Goal: Information Seeking & Learning: Find contact information

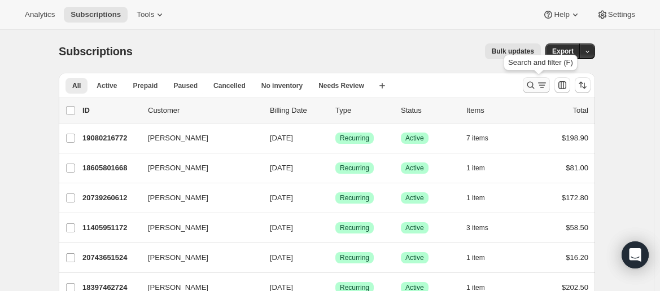
click at [536, 87] on icon "Search and filter results" at bounding box center [530, 85] width 11 height 11
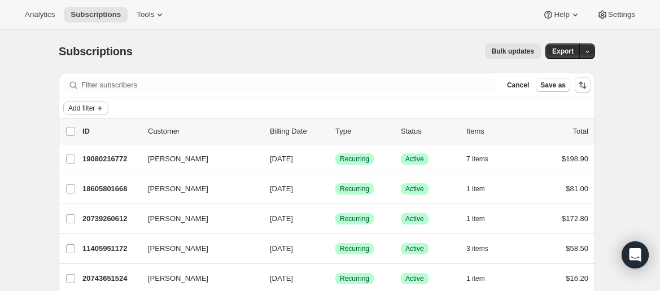
click at [95, 105] on span "Add filter" at bounding box center [81, 108] width 27 height 9
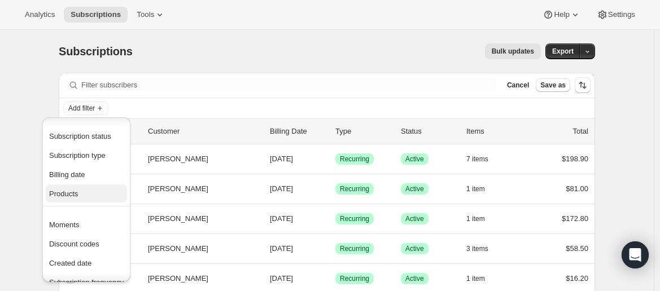
scroll to position [19, 0]
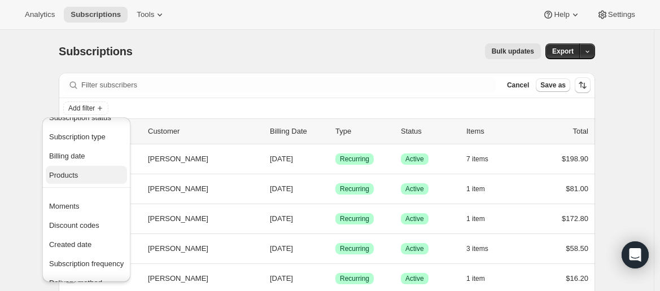
click at [79, 172] on span "Products" at bounding box center [86, 175] width 75 height 11
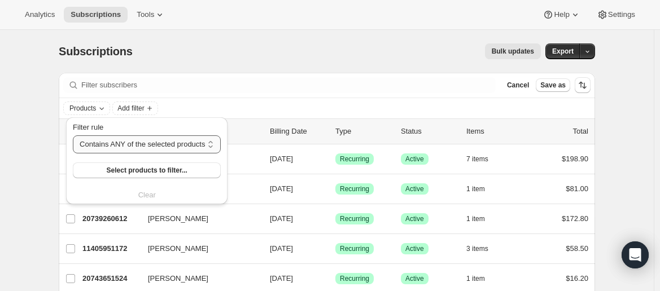
click at [146, 148] on select "Contains ANY of the selected products Contains ALL of the selected products Con…" at bounding box center [147, 144] width 148 height 18
click at [155, 144] on select "Contains ANY of the selected products Contains ALL of the selected products Con…" at bounding box center [147, 144] width 148 height 18
click at [147, 177] on button "Select products to filter..." at bounding box center [147, 171] width 148 height 16
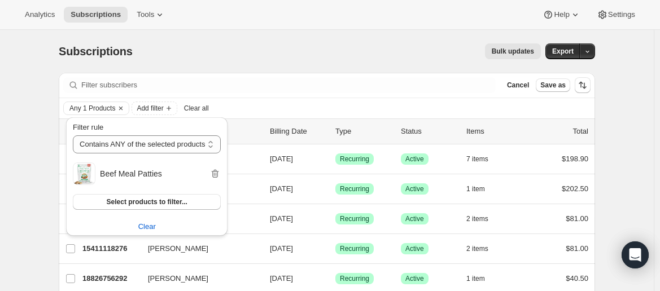
click at [242, 40] on div "Subscriptions. This page is ready Subscriptions Bulk updates More actions Bulk …" at bounding box center [327, 51] width 536 height 43
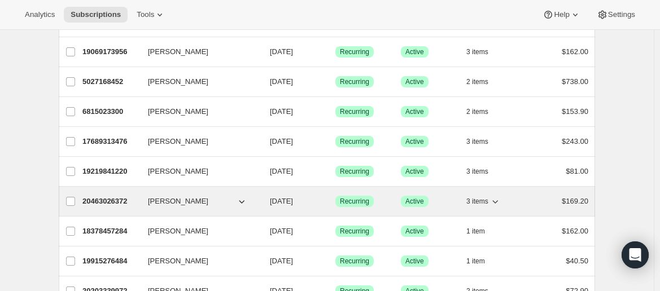
scroll to position [317, 0]
click at [244, 198] on icon "button" at bounding box center [241, 201] width 11 height 11
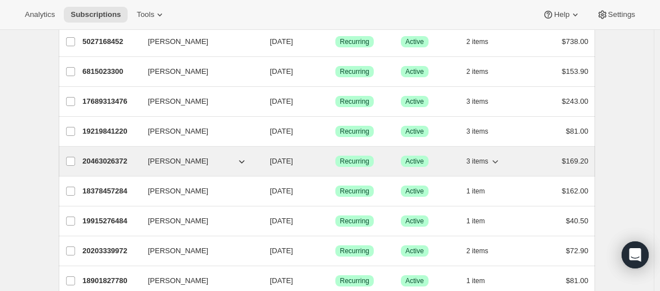
scroll to position [358, 0]
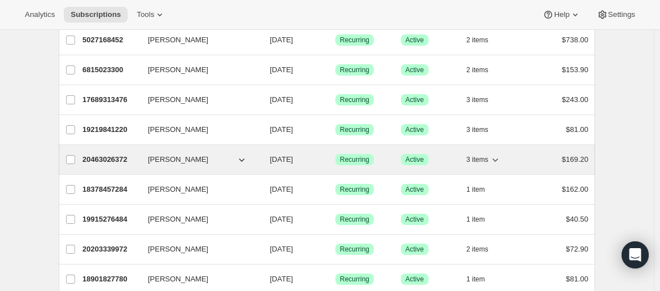
click at [244, 162] on icon "button" at bounding box center [241, 159] width 11 height 11
click at [242, 159] on icon "button" at bounding box center [242, 160] width 6 height 3
click at [498, 156] on icon "button" at bounding box center [494, 159] width 11 height 11
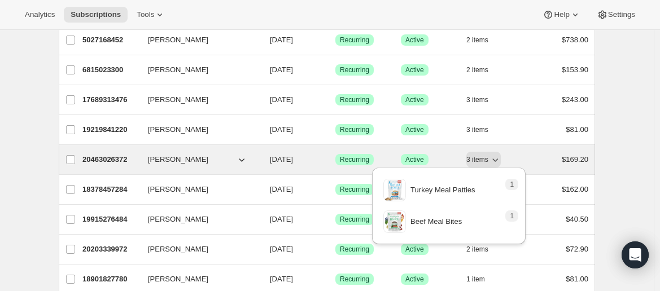
drag, startPoint x: 112, startPoint y: 162, endPoint x: 101, endPoint y: 163, distance: 10.8
click at [101, 163] on div "20463026372 [PERSON_NAME] [DATE] Success Recurring Success Active 3 items $169.…" at bounding box center [335, 160] width 506 height 16
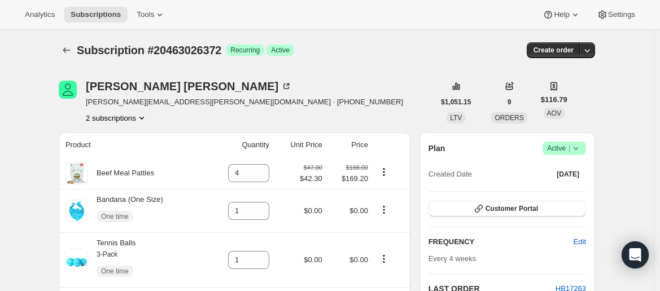
scroll to position [1, 0]
click at [146, 102] on span "[PERSON_NAME][EMAIL_ADDRESS][PERSON_NAME][DOMAIN_NAME] · [PHONE_NUMBER]" at bounding box center [244, 102] width 317 height 11
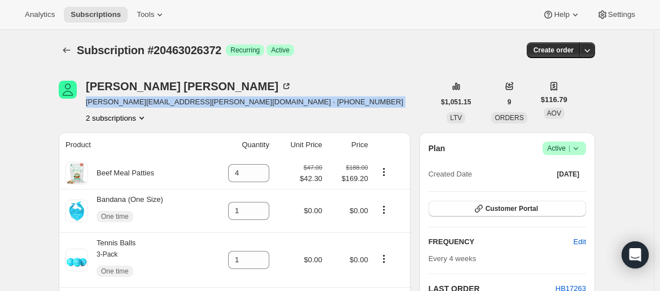
click at [146, 102] on span "[PERSON_NAME][EMAIL_ADDRESS][PERSON_NAME][DOMAIN_NAME] · [PHONE_NUMBER]" at bounding box center [244, 102] width 317 height 11
click at [188, 104] on span "[PERSON_NAME][EMAIL_ADDRESS][PERSON_NAME][DOMAIN_NAME] · [PHONE_NUMBER]" at bounding box center [244, 102] width 317 height 11
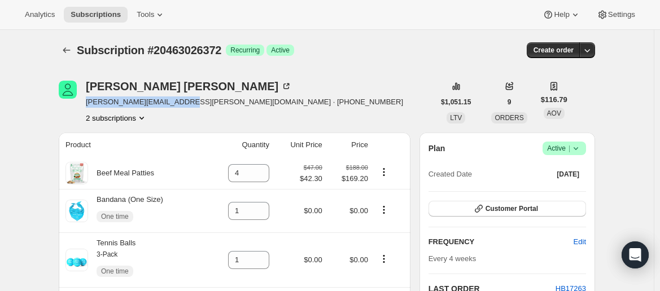
drag, startPoint x: 182, startPoint y: 104, endPoint x: 87, endPoint y: 107, distance: 94.9
click at [87, 107] on div "[PERSON_NAME] [PERSON_NAME][EMAIL_ADDRESS][PERSON_NAME][DOMAIN_NAME] · [PHONE_N…" at bounding box center [246, 102] width 375 height 43
copy span "[PERSON_NAME][EMAIL_ADDRESS][PERSON_NAME][DOMAIN_NAME]"
click at [71, 48] on icon "Subscriptions" at bounding box center [66, 50] width 11 height 11
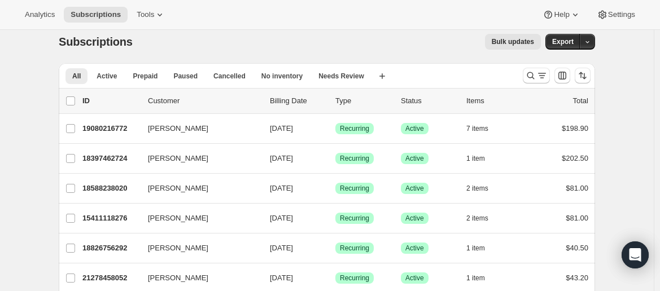
scroll to position [12, 0]
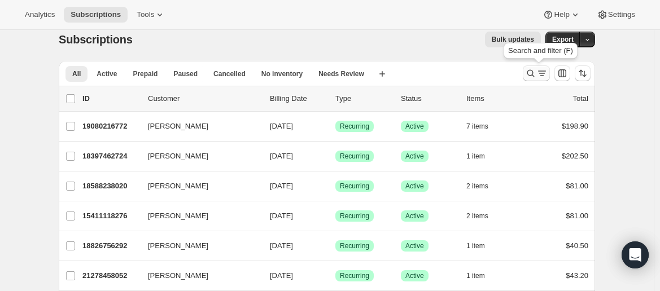
click at [540, 73] on icon "Search and filter results" at bounding box center [541, 73] width 11 height 11
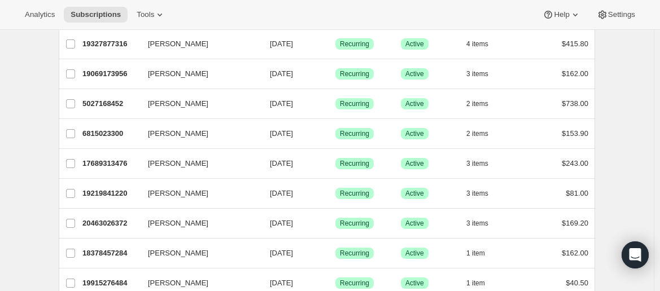
scroll to position [307, 0]
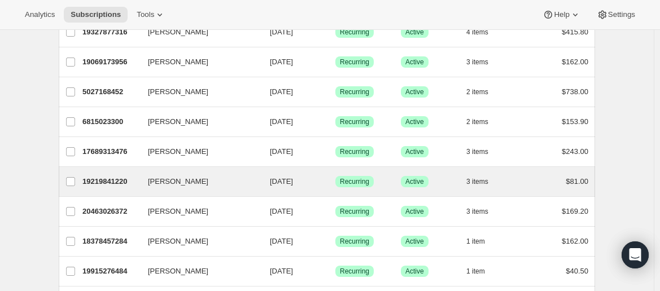
drag, startPoint x: 188, startPoint y: 187, endPoint x: 135, endPoint y: 187, distance: 52.5
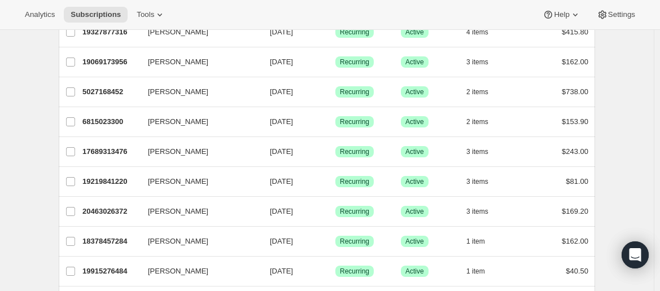
drag, startPoint x: 135, startPoint y: 187, endPoint x: 43, endPoint y: 141, distance: 103.3
drag, startPoint x: 110, startPoint y: 177, endPoint x: 29, endPoint y: 164, distance: 81.2
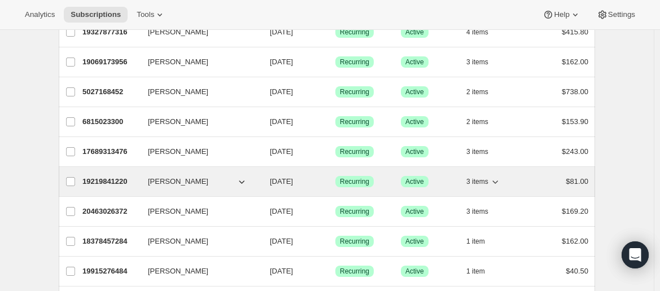
click at [137, 179] on p "19219841220" at bounding box center [110, 181] width 56 height 11
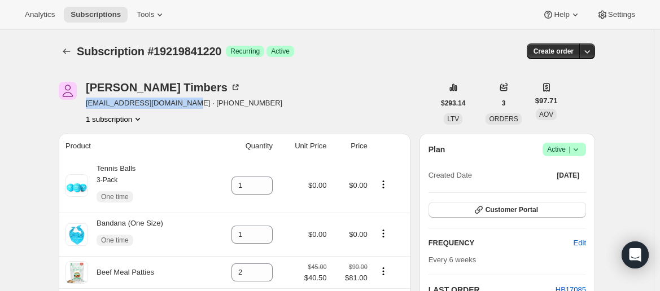
drag, startPoint x: 176, startPoint y: 104, endPoint x: 86, endPoint y: 108, distance: 90.4
click at [86, 108] on div "[PERSON_NAME] [EMAIL_ADDRESS][DOMAIN_NAME] · [PHONE_NUMBER] 1 subscription" at bounding box center [246, 103] width 375 height 43
copy span "[EMAIL_ADDRESS][DOMAIN_NAME]"
click at [65, 44] on button "Subscriptions" at bounding box center [67, 51] width 16 height 16
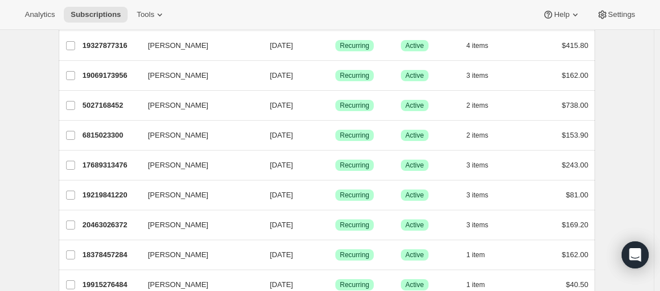
scroll to position [281, 0]
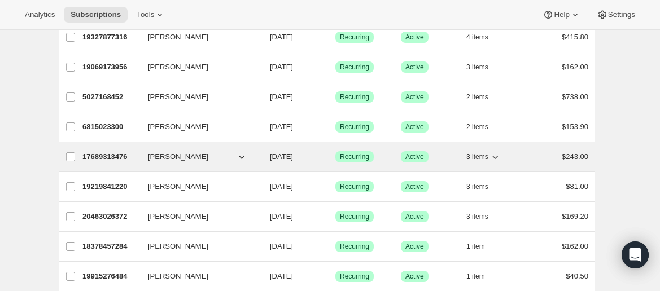
click at [314, 151] on p "[DATE]" at bounding box center [298, 156] width 56 height 11
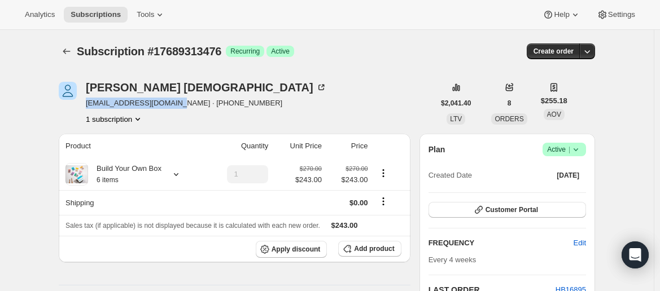
drag, startPoint x: 173, startPoint y: 103, endPoint x: 89, endPoint y: 109, distance: 83.7
click at [89, 109] on div "[PERSON_NAME] [PERSON_NAME][EMAIL_ADDRESS][DOMAIN_NAME] · [PHONE_NUMBER] 1 subs…" at bounding box center [206, 103] width 241 height 43
click at [200, 104] on span "[EMAIL_ADDRESS][DOMAIN_NAME] · [PHONE_NUMBER]" at bounding box center [206, 103] width 241 height 11
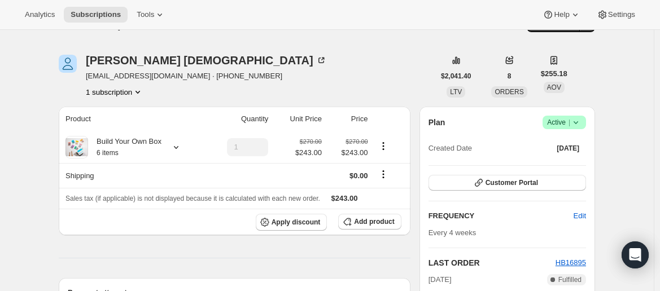
scroll to position [25, 0]
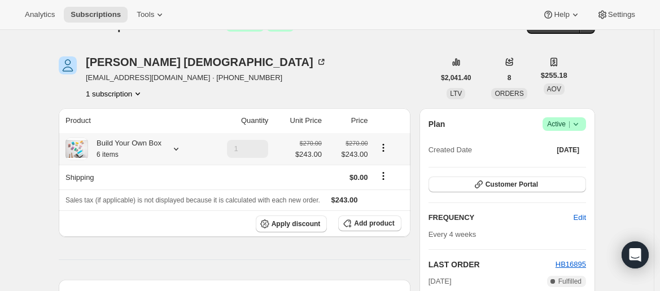
click at [174, 151] on icon at bounding box center [175, 148] width 11 height 11
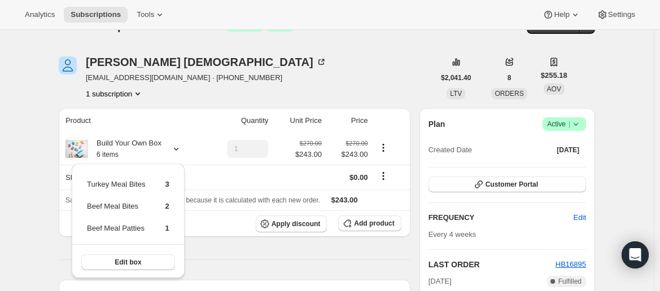
click at [248, 66] on div "[PERSON_NAME] [PERSON_NAME][EMAIL_ADDRESS][DOMAIN_NAME] · [PHONE_NUMBER] 1 subs…" at bounding box center [246, 77] width 375 height 43
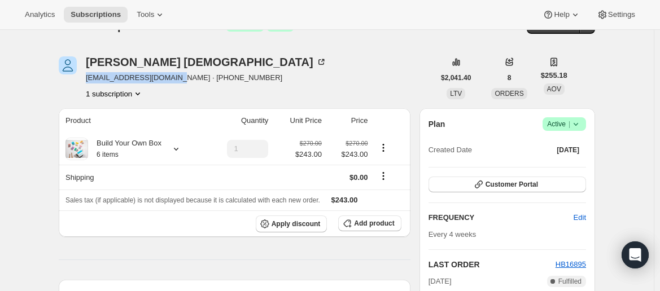
drag, startPoint x: 173, startPoint y: 78, endPoint x: 86, endPoint y: 81, distance: 86.4
click at [86, 81] on div "[PERSON_NAME] [PERSON_NAME][EMAIL_ADDRESS][DOMAIN_NAME] · [PHONE_NUMBER] 1 subs…" at bounding box center [246, 77] width 375 height 43
copy span "[EMAIL_ADDRESS][DOMAIN_NAME]"
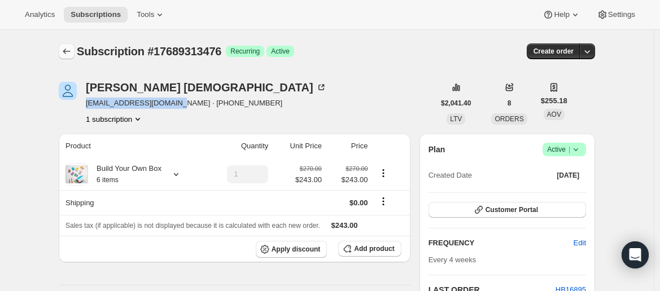
click at [71, 51] on icon "Subscriptions" at bounding box center [66, 51] width 11 height 11
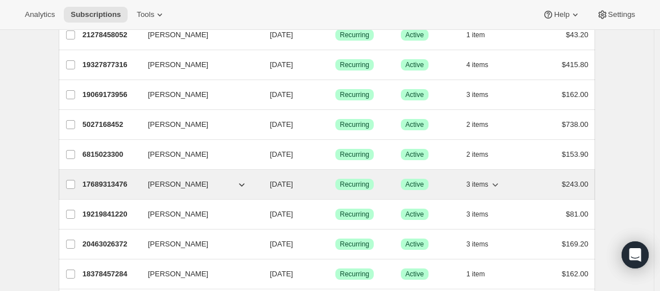
scroll to position [224, 0]
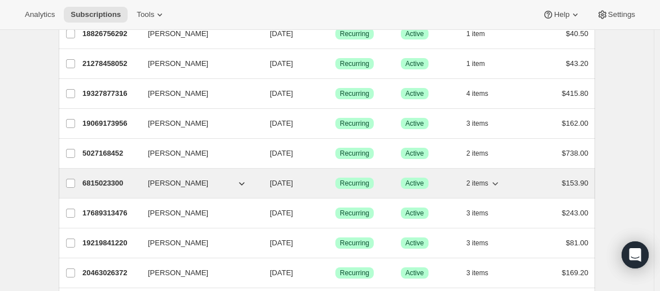
click at [200, 181] on span "[PERSON_NAME]" at bounding box center [178, 183] width 60 height 11
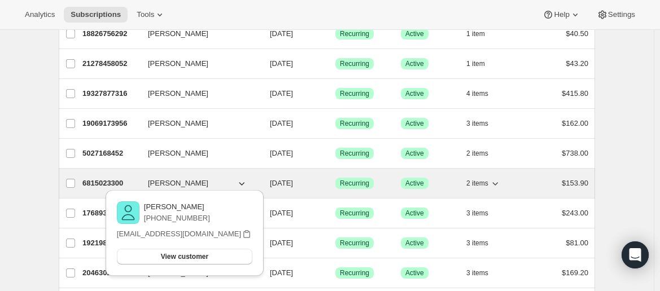
click at [291, 178] on p "[DATE]" at bounding box center [298, 183] width 56 height 11
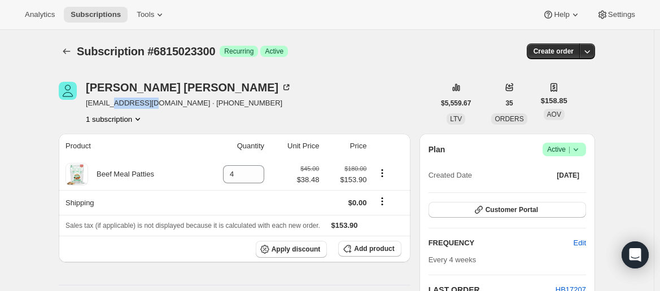
drag, startPoint x: 151, startPoint y: 103, endPoint x: 116, endPoint y: 104, distance: 35.0
click at [116, 104] on span "[EMAIL_ADDRESS][DOMAIN_NAME] · [PHONE_NUMBER]" at bounding box center [189, 103] width 206 height 11
drag, startPoint x: 149, startPoint y: 101, endPoint x: 88, endPoint y: 107, distance: 61.2
click at [88, 107] on span "[EMAIL_ADDRESS][DOMAIN_NAME] · [PHONE_NUMBER]" at bounding box center [189, 103] width 206 height 11
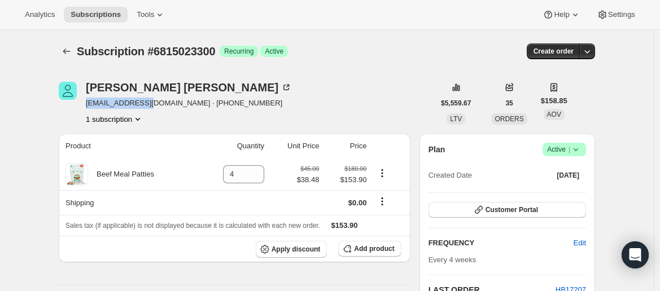
copy span "[EMAIL_ADDRESS][DOMAIN_NAME]"
click at [70, 49] on icon "Subscriptions" at bounding box center [66, 51] width 11 height 11
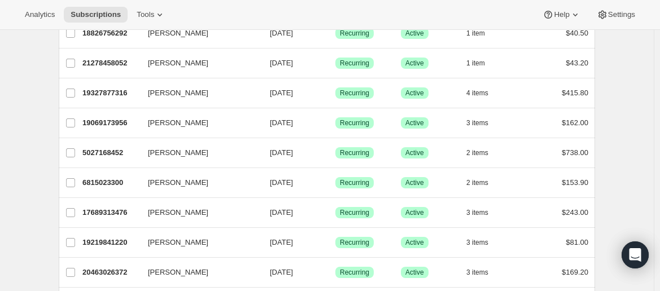
scroll to position [228, 0]
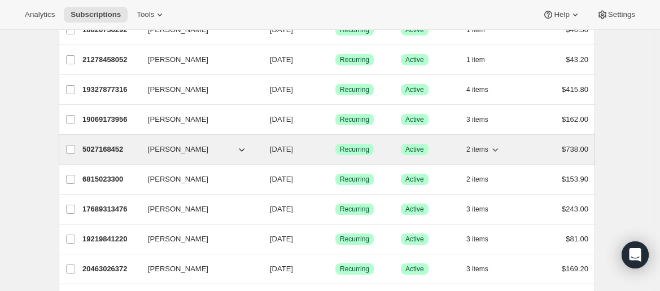
click at [196, 144] on button "[PERSON_NAME]" at bounding box center [197, 150] width 113 height 18
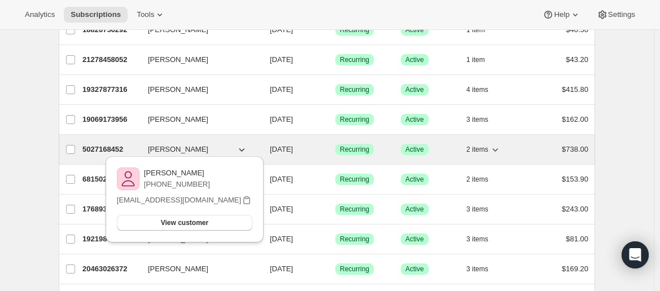
click at [274, 145] on span "[DATE]" at bounding box center [281, 149] width 23 height 8
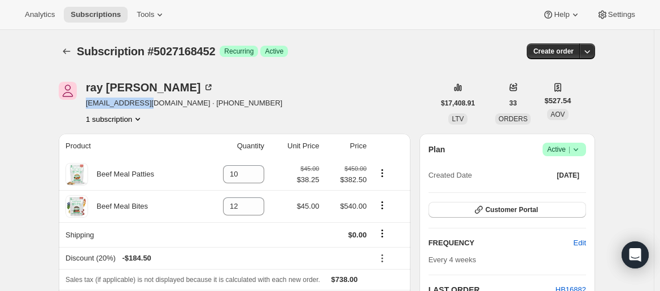
drag, startPoint x: 150, startPoint y: 103, endPoint x: 87, endPoint y: 105, distance: 62.7
click at [87, 105] on div "[PERSON_NAME] [EMAIL_ADDRESS][DOMAIN_NAME] · [PHONE_NUMBER] 1 subscription" at bounding box center [246, 103] width 375 height 43
copy span "[EMAIL_ADDRESS][DOMAIN_NAME]"
click at [72, 53] on icon "Subscriptions" at bounding box center [66, 51] width 11 height 11
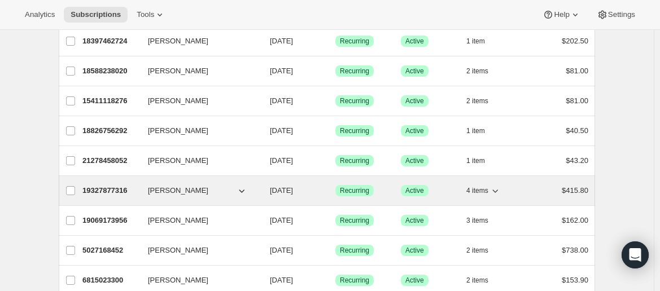
scroll to position [129, 0]
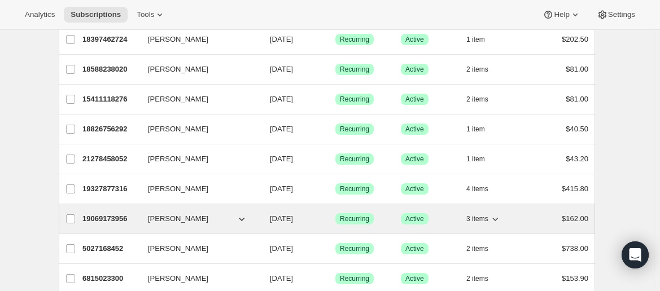
click at [181, 221] on span "[PERSON_NAME]" at bounding box center [178, 218] width 60 height 11
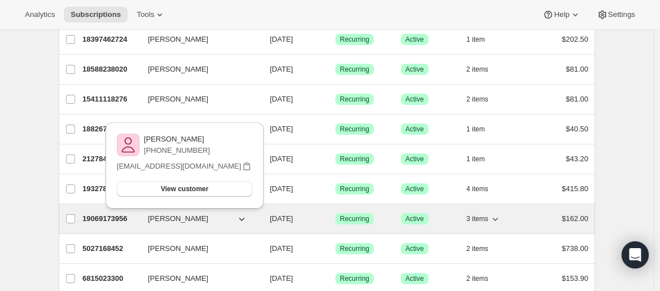
click at [109, 219] on p "19069173956" at bounding box center [110, 218] width 56 height 11
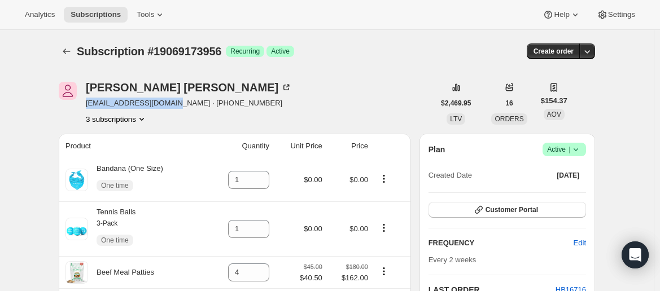
drag, startPoint x: 173, startPoint y: 103, endPoint x: 89, endPoint y: 103, distance: 83.5
click at [89, 103] on span "[EMAIL_ADDRESS][DOMAIN_NAME] · [PHONE_NUMBER]" at bounding box center [189, 103] width 206 height 11
copy span "[EMAIL_ADDRESS][DOMAIN_NAME]"
click at [80, 50] on span "Subscription #19069173956" at bounding box center [149, 51] width 145 height 12
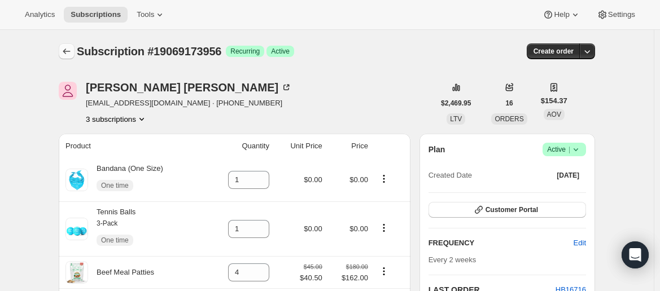
click at [72, 50] on icon "Subscriptions" at bounding box center [66, 51] width 11 height 11
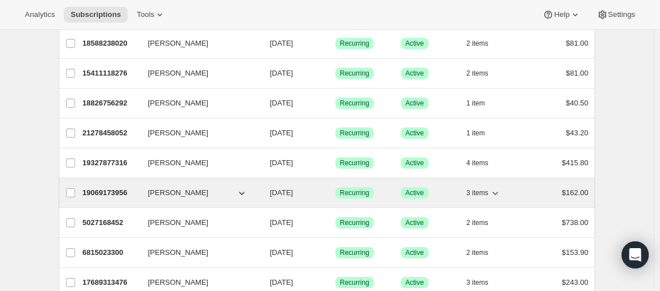
scroll to position [151, 0]
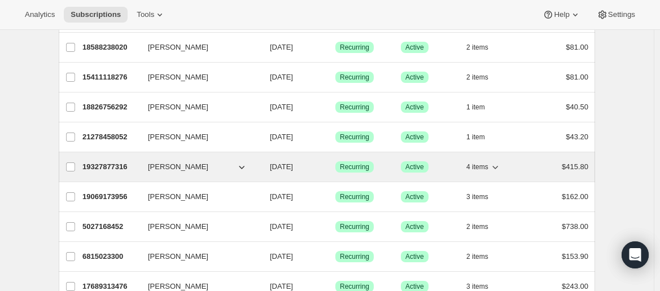
click at [173, 162] on span "[PERSON_NAME]" at bounding box center [178, 166] width 60 height 11
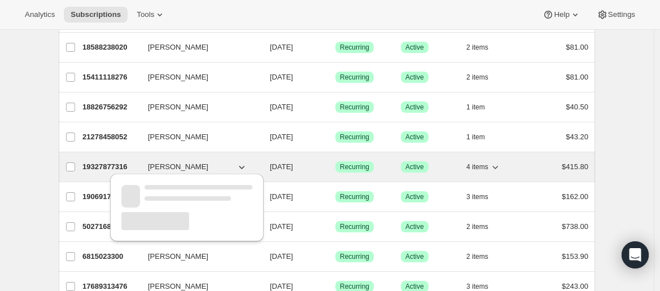
click at [108, 164] on p "19327877316" at bounding box center [110, 166] width 56 height 11
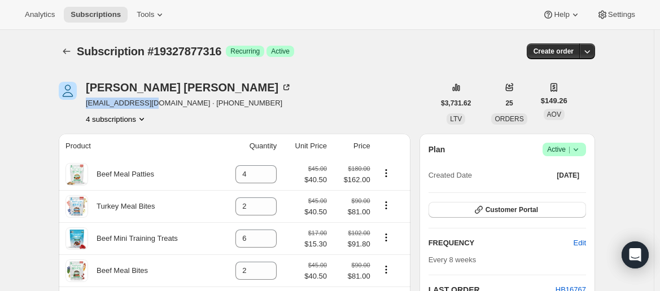
drag, startPoint x: 155, startPoint y: 103, endPoint x: 87, endPoint y: 106, distance: 67.2
click at [87, 106] on div "[PERSON_NAME] [EMAIL_ADDRESS][DOMAIN_NAME] · [PHONE_NUMBER] 4 subscriptions" at bounding box center [246, 103] width 375 height 43
copy span "[EMAIL_ADDRESS][DOMAIN_NAME]"
click at [67, 58] on button "Subscriptions" at bounding box center [67, 51] width 16 height 16
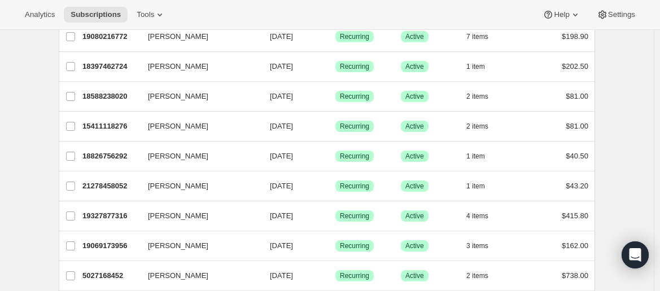
scroll to position [113, 0]
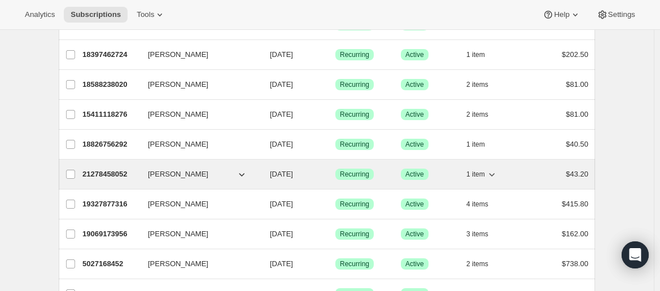
click at [132, 176] on p "21278458052" at bounding box center [110, 174] width 56 height 11
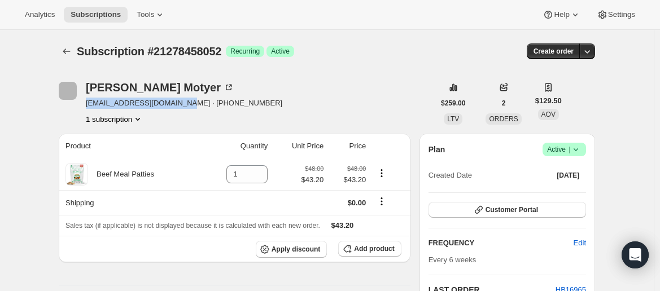
drag, startPoint x: 176, startPoint y: 103, endPoint x: 87, endPoint y: 108, distance: 88.2
click at [87, 108] on div "[PERSON_NAME] [EMAIL_ADDRESS][DOMAIN_NAME] · [PHONE_NUMBER] 1 subscription" at bounding box center [246, 103] width 375 height 43
copy span "[EMAIL_ADDRESS][DOMAIN_NAME]"
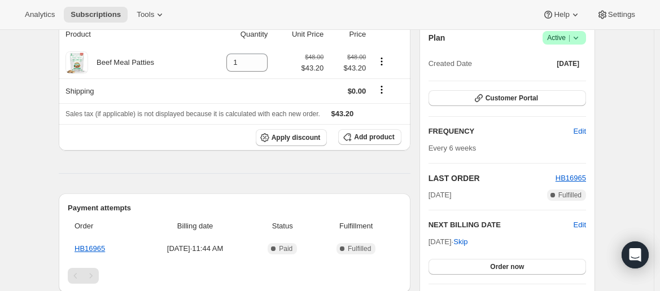
scroll to position [14, 0]
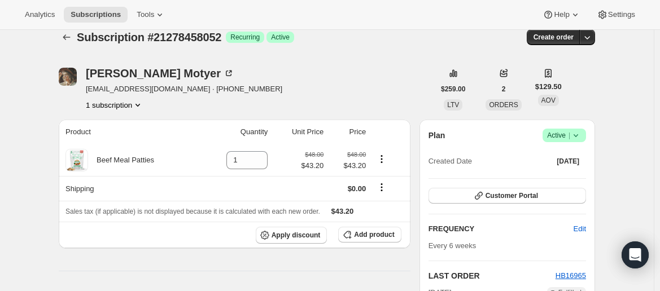
click at [70, 37] on icon "Subscriptions" at bounding box center [66, 37] width 11 height 11
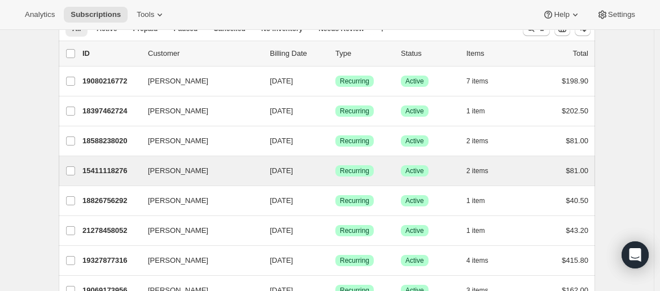
scroll to position [62, 0]
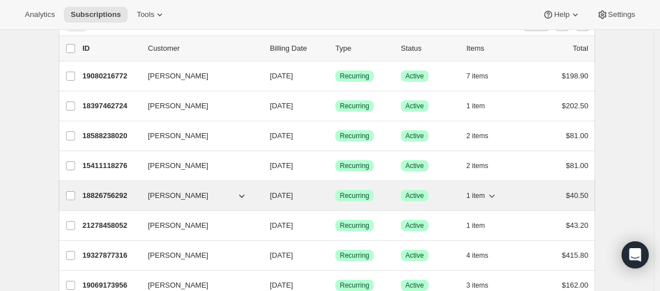
click at [192, 195] on span "[PERSON_NAME]" at bounding box center [178, 195] width 60 height 11
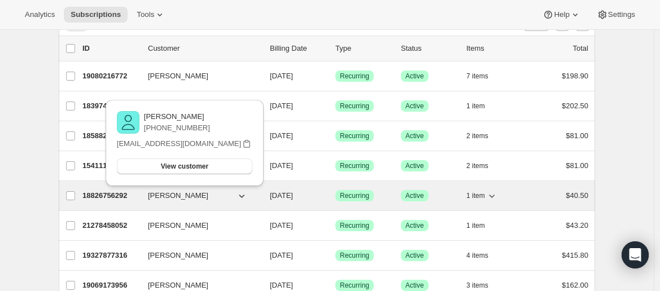
click at [108, 191] on p "18826756292" at bounding box center [110, 195] width 56 height 11
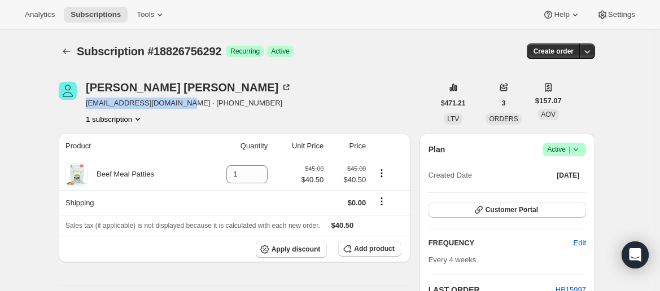
drag, startPoint x: 182, startPoint y: 103, endPoint x: 84, endPoint y: 107, distance: 97.7
click at [84, 107] on div "[PERSON_NAME] [PERSON_NAME][EMAIL_ADDRESS][DOMAIN_NAME] · [PHONE_NUMBER] 1 subs…" at bounding box center [246, 103] width 375 height 43
copy span "[EMAIL_ADDRESS][DOMAIN_NAME]"
click at [66, 48] on icon "Subscriptions" at bounding box center [66, 51] width 11 height 11
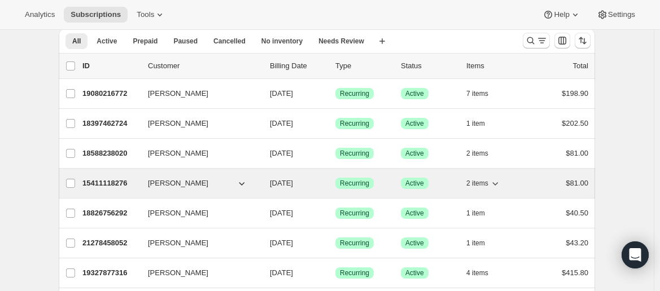
scroll to position [52, 0]
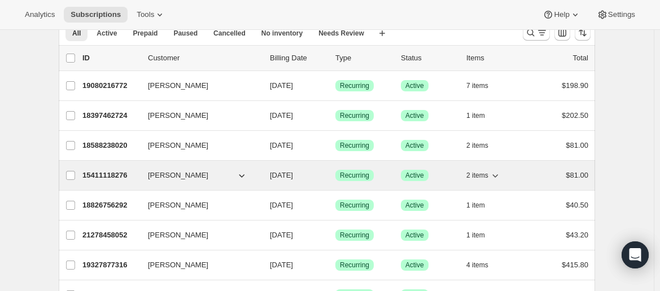
click at [180, 170] on span "[PERSON_NAME]" at bounding box center [178, 175] width 60 height 11
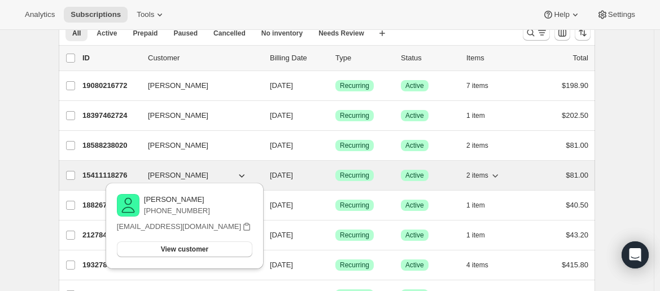
click at [113, 171] on p "15411118276" at bounding box center [110, 175] width 56 height 11
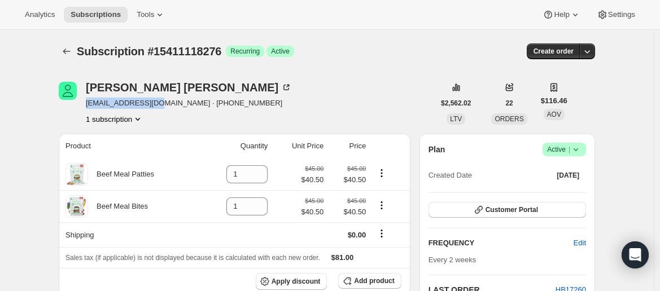
drag, startPoint x: 156, startPoint y: 103, endPoint x: 84, endPoint y: 104, distance: 71.7
click at [84, 104] on div "[PERSON_NAME] [EMAIL_ADDRESS][DOMAIN_NAME] · [PHONE_NUMBER] 1 subscription" at bounding box center [246, 103] width 375 height 43
click at [69, 55] on icon "Subscriptions" at bounding box center [66, 51] width 11 height 11
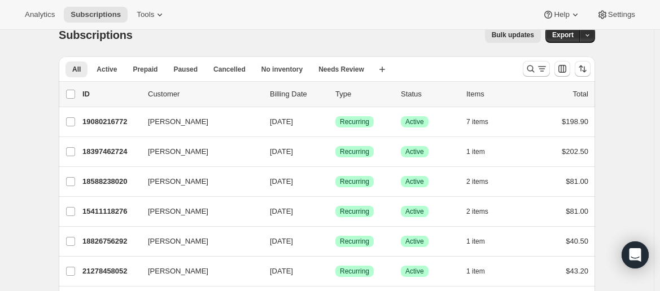
scroll to position [17, 0]
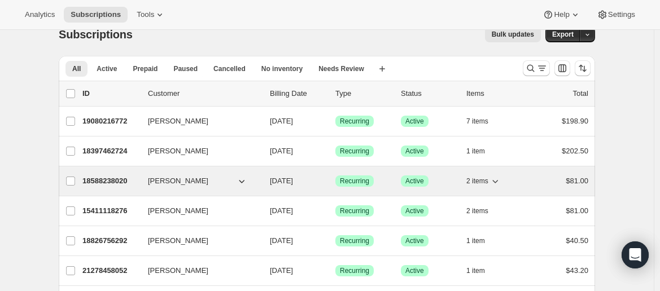
click at [183, 176] on span "[PERSON_NAME]" at bounding box center [178, 181] width 60 height 11
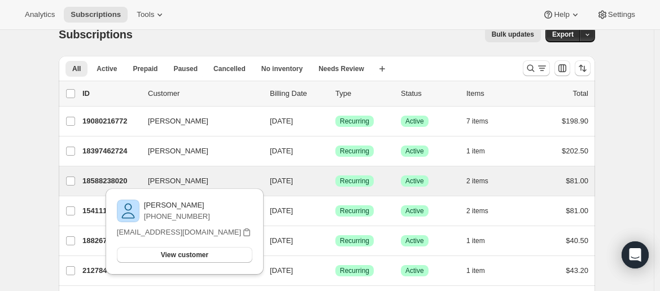
click at [127, 169] on div "[PERSON_NAME] 18588238020 [PERSON_NAME] [DATE] Success Recurring Success Active…" at bounding box center [327, 181] width 536 height 29
click at [119, 178] on p "18588238020" at bounding box center [110, 181] width 56 height 11
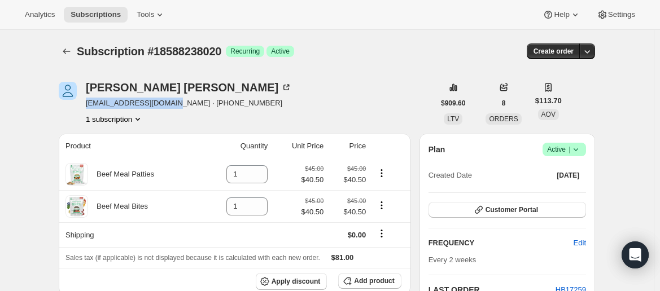
drag, startPoint x: 169, startPoint y: 104, endPoint x: 83, endPoint y: 107, distance: 86.4
click at [83, 107] on div "[PERSON_NAME] [EMAIL_ADDRESS][DOMAIN_NAME] · [PHONE_NUMBER] 1 subscription" at bounding box center [246, 103] width 375 height 43
drag, startPoint x: 83, startPoint y: 107, endPoint x: 69, endPoint y: 107, distance: 13.6
click at [69, 107] on div at bounding box center [68, 103] width 18 height 43
drag, startPoint x: 168, startPoint y: 104, endPoint x: 89, endPoint y: 106, distance: 79.6
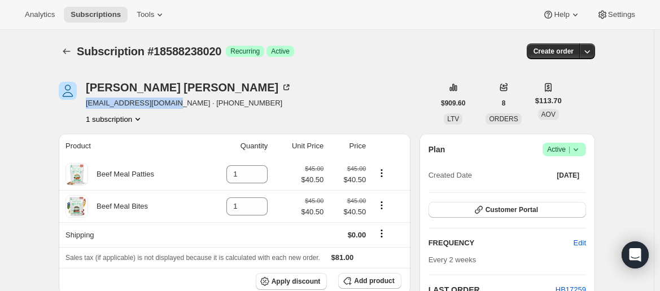
click at [89, 106] on span "[EMAIL_ADDRESS][DOMAIN_NAME] · [PHONE_NUMBER]" at bounding box center [189, 103] width 206 height 11
click at [67, 50] on icon "Subscriptions" at bounding box center [66, 51] width 11 height 11
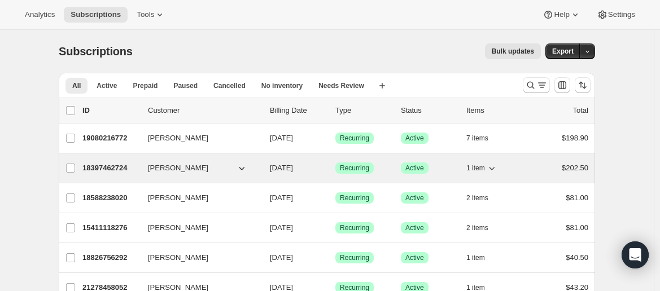
click at [181, 169] on span "[PERSON_NAME]" at bounding box center [178, 168] width 60 height 11
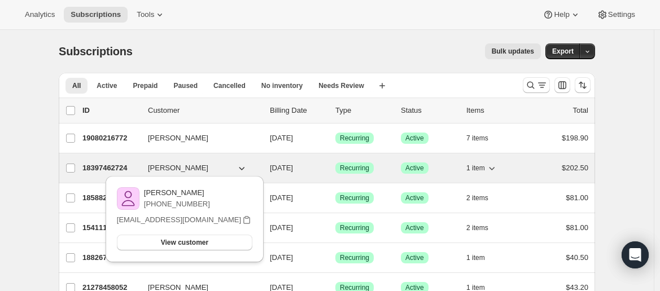
click at [139, 172] on p "18397462724" at bounding box center [110, 168] width 56 height 11
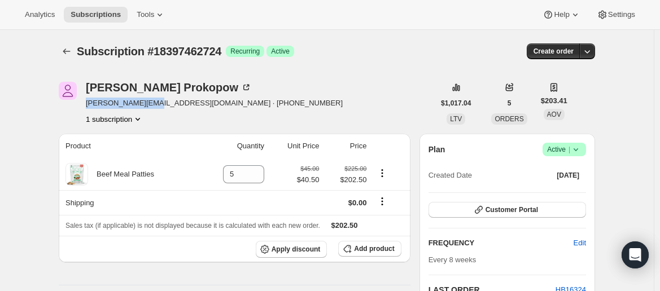
drag, startPoint x: 147, startPoint y: 106, endPoint x: 87, endPoint y: 105, distance: 59.3
click at [87, 105] on div "[PERSON_NAME] [EMAIL_ADDRESS][DOMAIN_NAME] · [PHONE_NUMBER] 1 subscription" at bounding box center [246, 103] width 375 height 43
click at [65, 53] on icon "Subscriptions" at bounding box center [66, 51] width 11 height 11
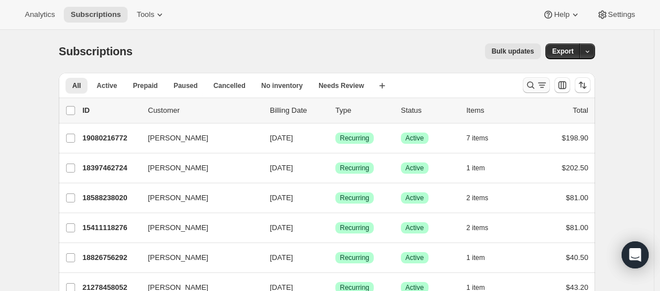
click at [541, 89] on icon "Search and filter results" at bounding box center [541, 85] width 11 height 11
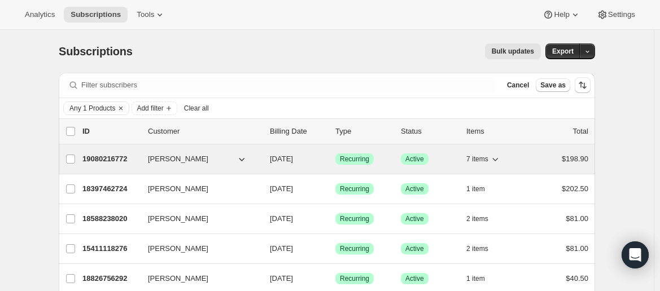
click at [172, 151] on div "19080216772 [PERSON_NAME] [DATE] Success Recurring Success Active 7 items $198.…" at bounding box center [335, 159] width 506 height 16
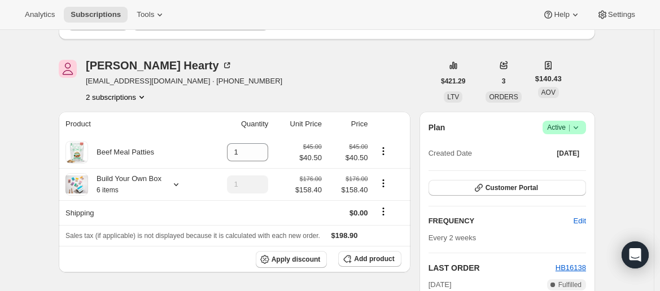
scroll to position [122, 0]
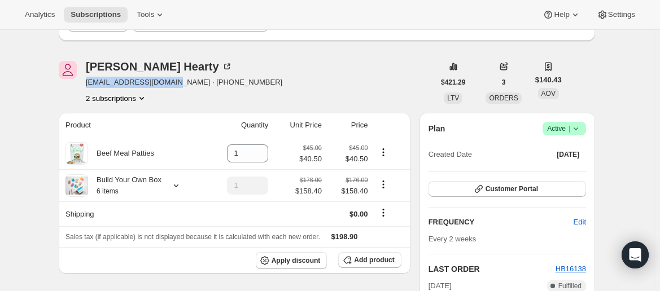
drag, startPoint x: 173, startPoint y: 85, endPoint x: 87, endPoint y: 86, distance: 85.2
click at [87, 86] on div "[PERSON_NAME] Hearty [EMAIL_ADDRESS][DOMAIN_NAME] · [PHONE_NUMBER] 2 subscripti…" at bounding box center [246, 82] width 375 height 43
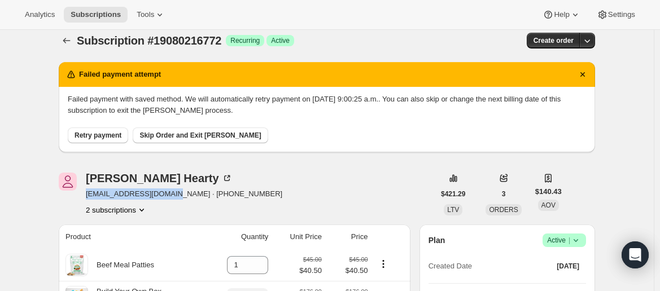
scroll to position [0, 0]
